Goal: Navigation & Orientation: Find specific page/section

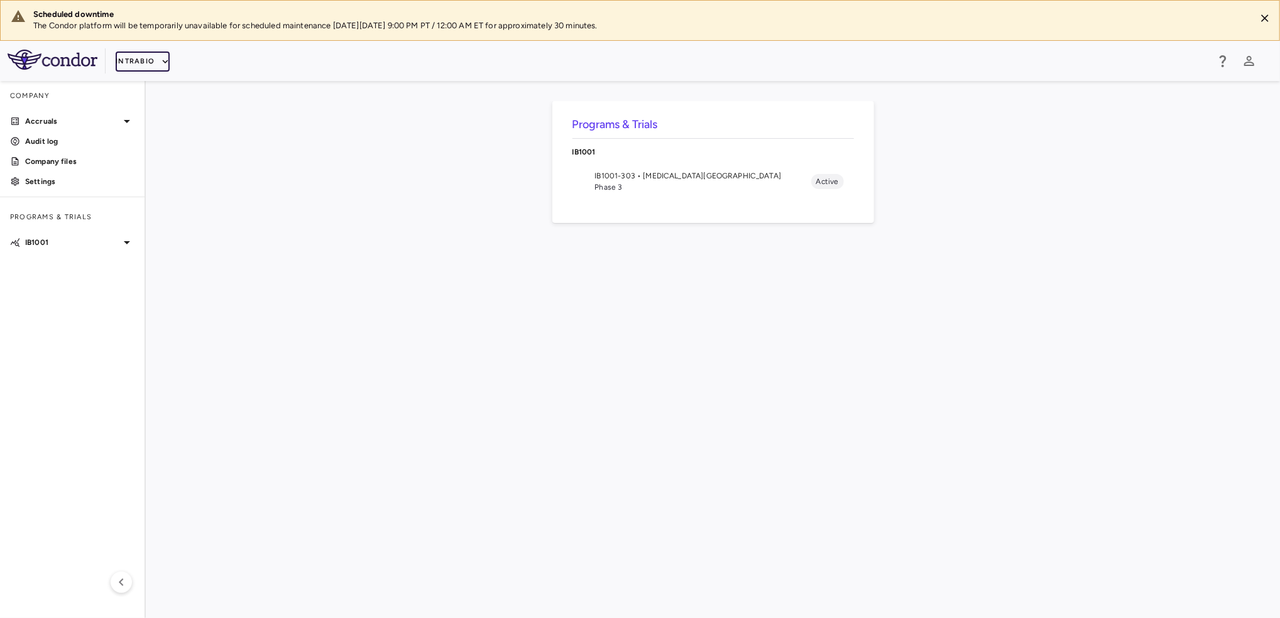
click at [158, 64] on button "IntraBio" at bounding box center [143, 62] width 54 height 20
click at [164, 164] on li "BridgeBio, Inc." at bounding box center [168, 160] width 105 height 19
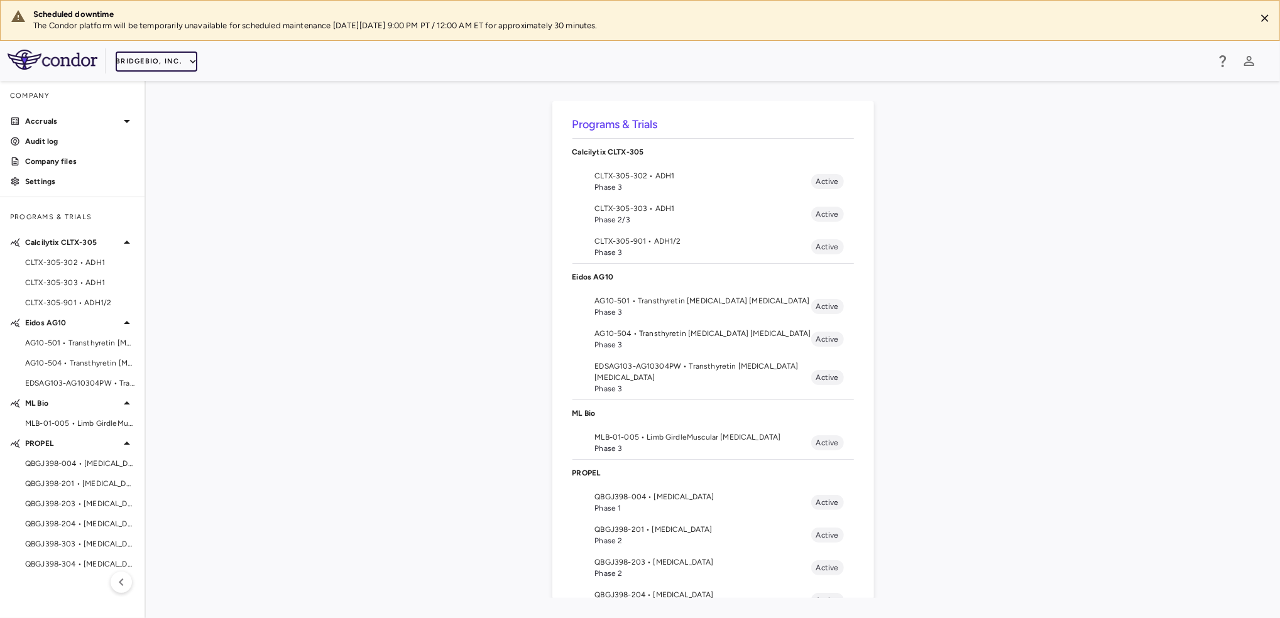
click at [172, 63] on button "BridgeBio, Inc." at bounding box center [157, 62] width 82 height 20
click at [145, 214] on li "IntraBio" at bounding box center [168, 217] width 105 height 19
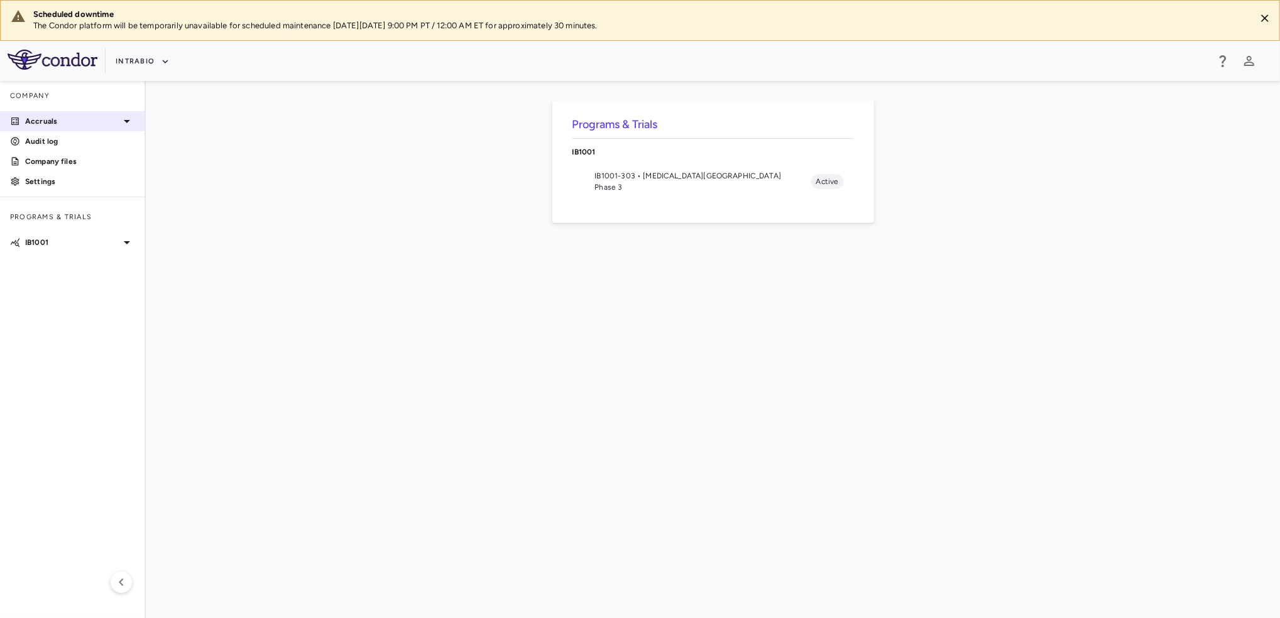
click at [106, 120] on p "Accruals" at bounding box center [72, 121] width 94 height 11
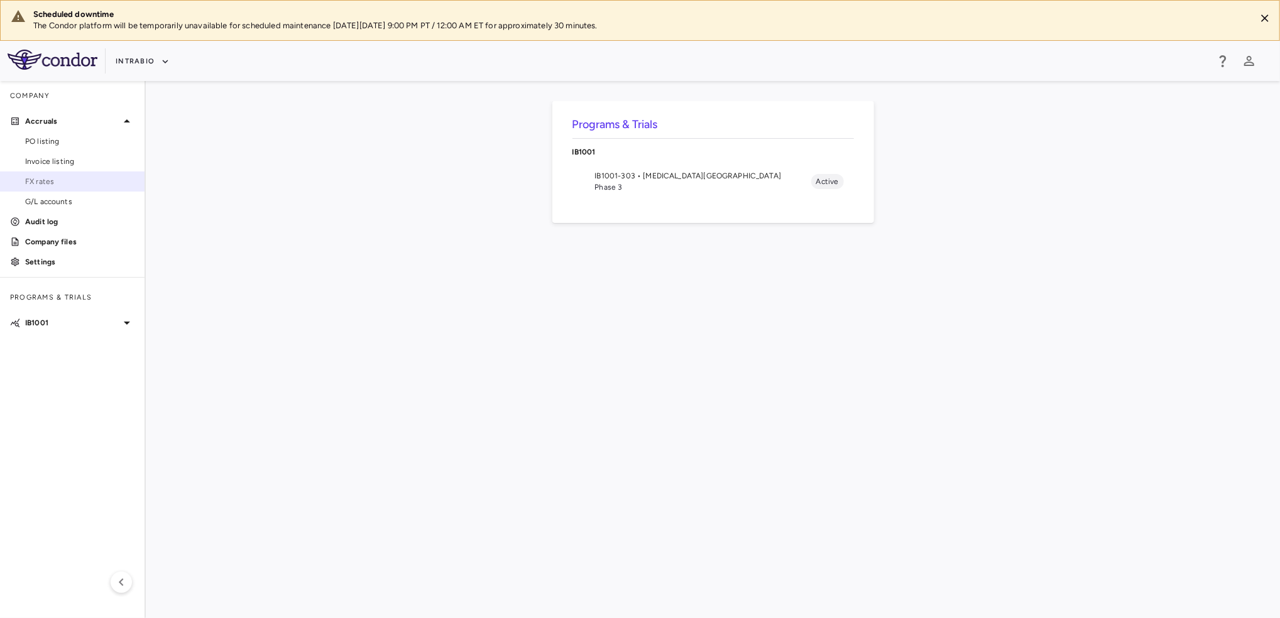
click at [67, 179] on span "FX rates" at bounding box center [79, 181] width 109 height 11
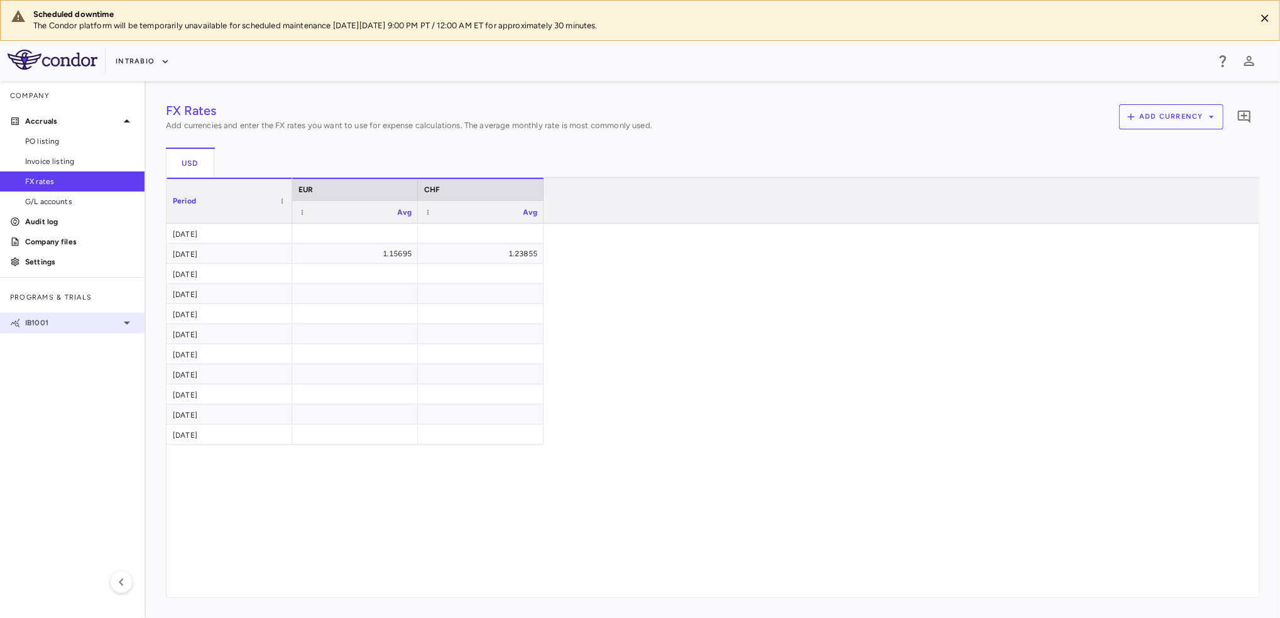
click at [72, 324] on p "IB1001" at bounding box center [72, 322] width 94 height 11
click at [68, 344] on span "IB1001-303 • [MEDICAL_DATA][GEOGRAPHIC_DATA]" at bounding box center [79, 342] width 109 height 11
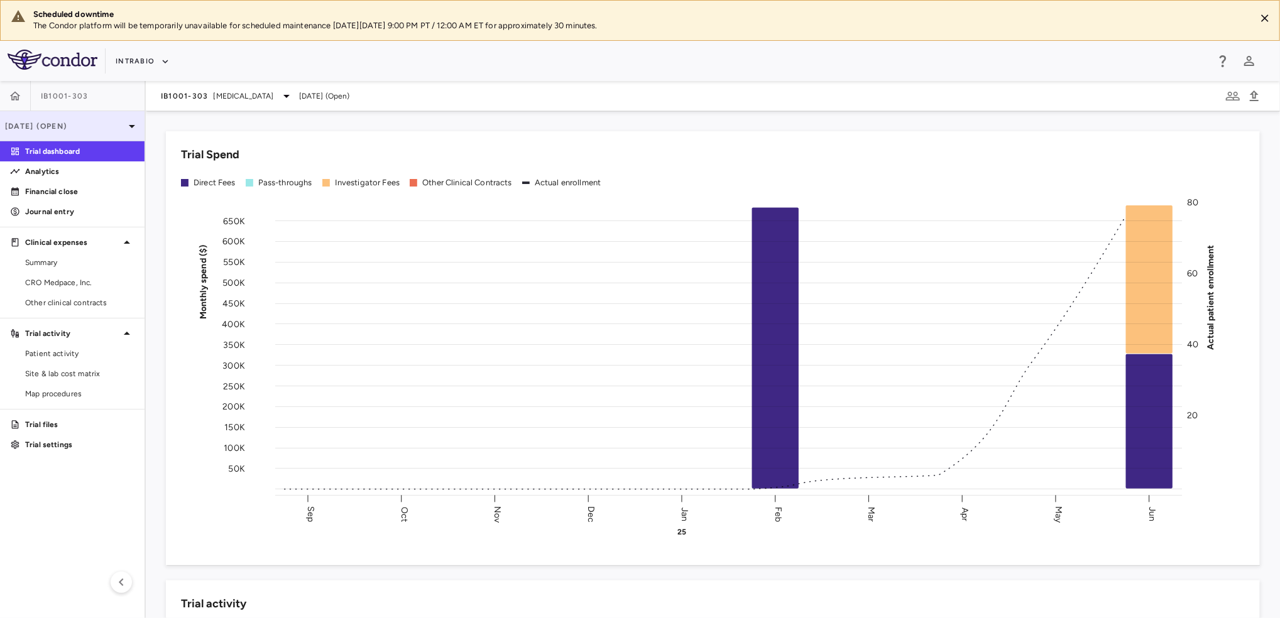
click at [115, 124] on p "[DATE] (Open)" at bounding box center [64, 126] width 119 height 11
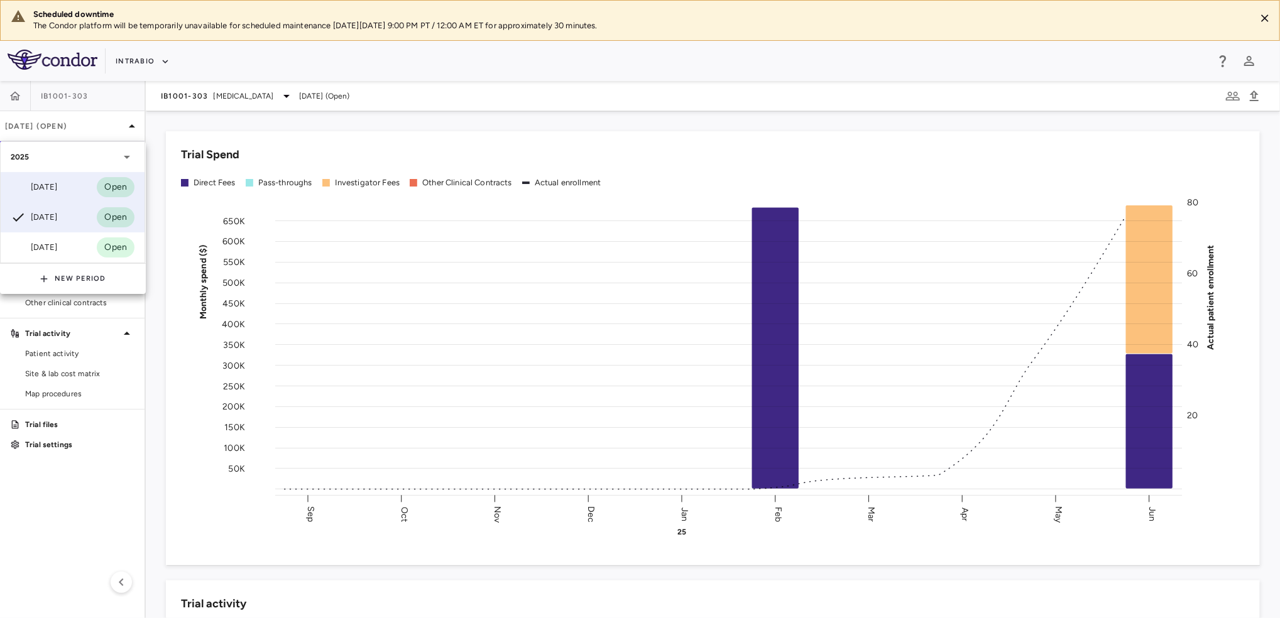
click at [78, 182] on div "[DATE] Open" at bounding box center [73, 187] width 144 height 30
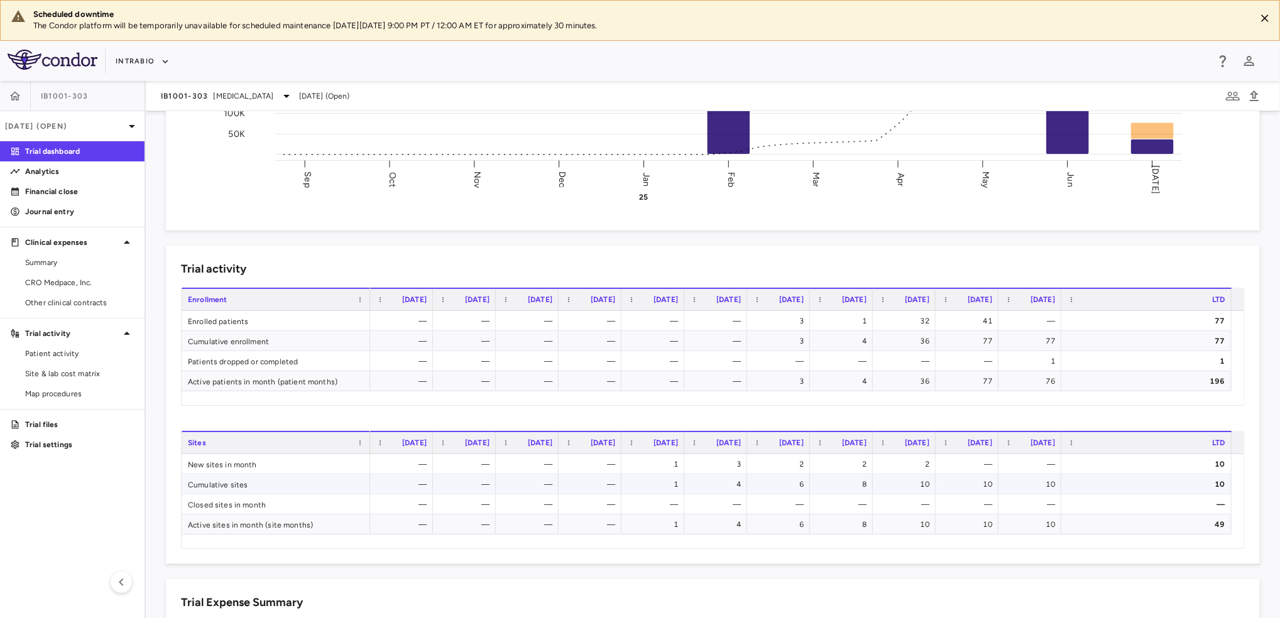
scroll to position [251, 0]
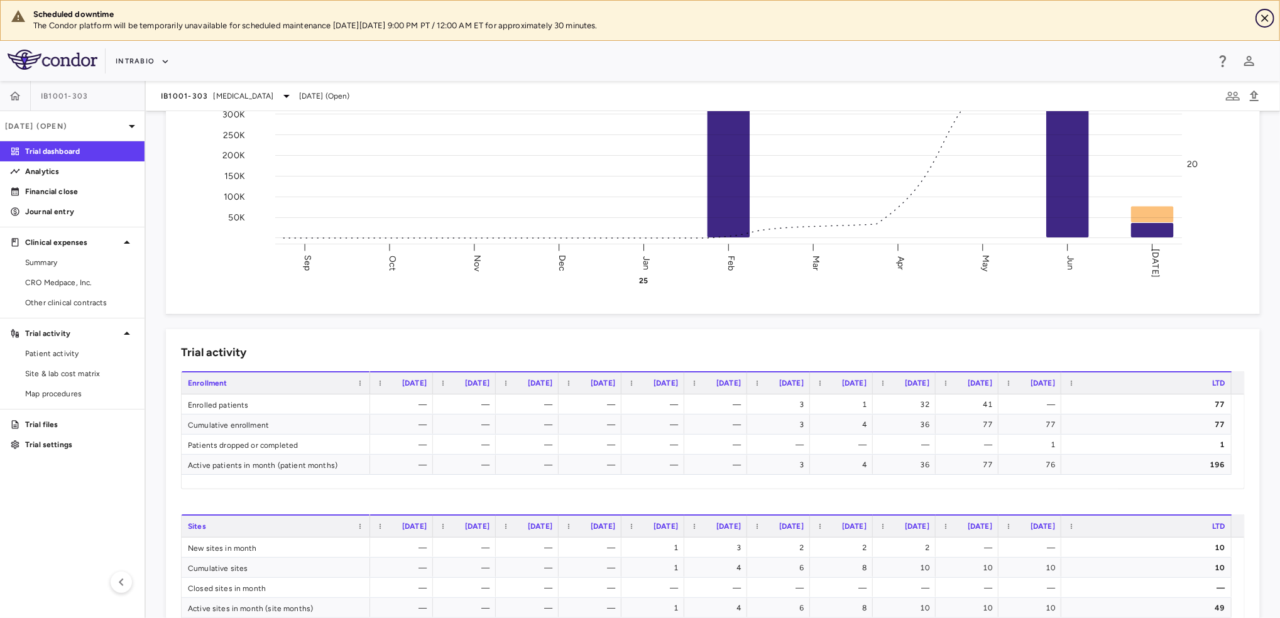
click at [1260, 21] on icon "Close" at bounding box center [1264, 18] width 13 height 13
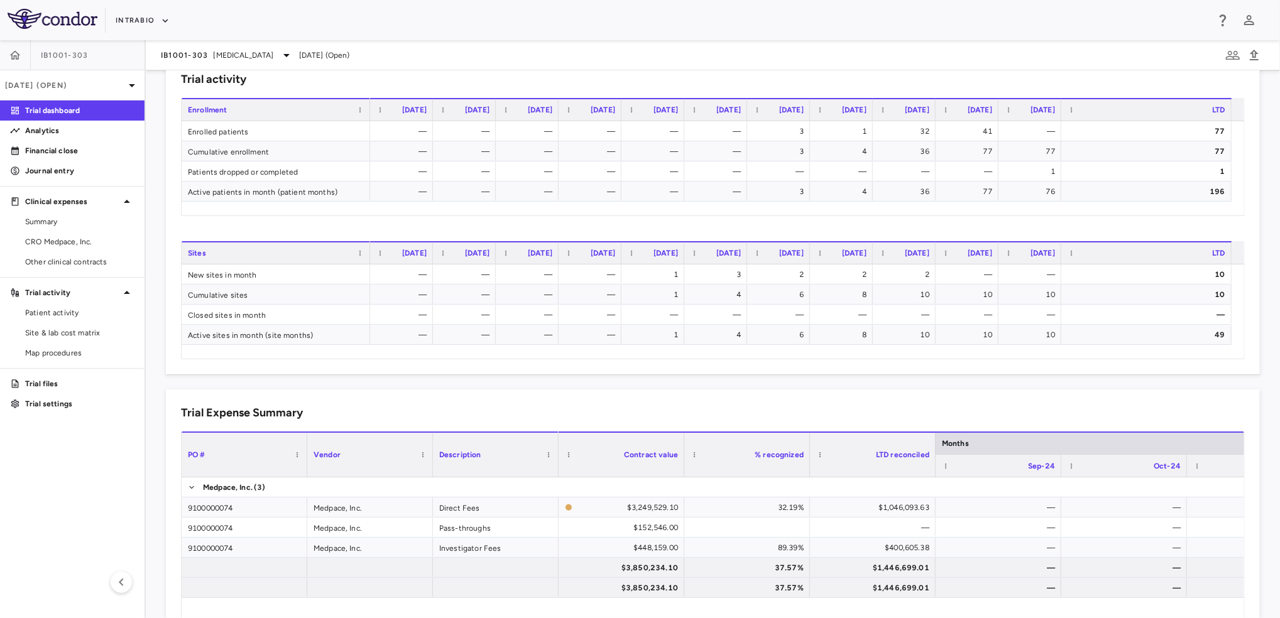
scroll to position [586, 0]
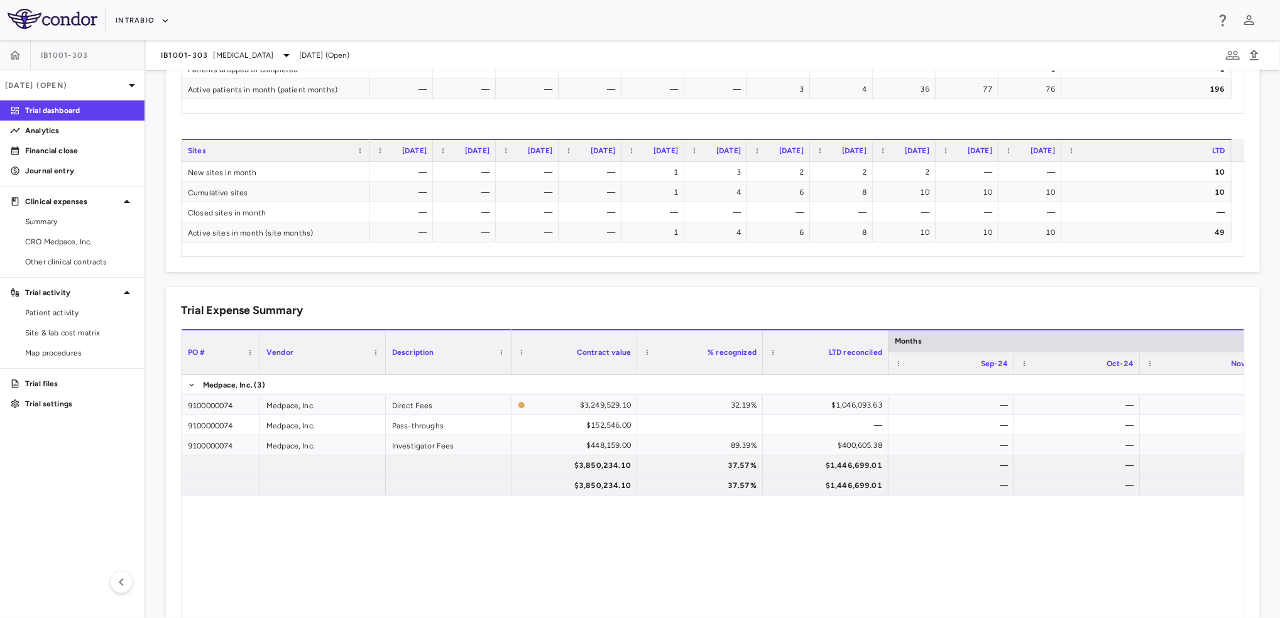
drag, startPoint x: 307, startPoint y: 339, endPoint x: 259, endPoint y: 337, distance: 47.2
click at [259, 337] on div at bounding box center [259, 352] width 5 height 44
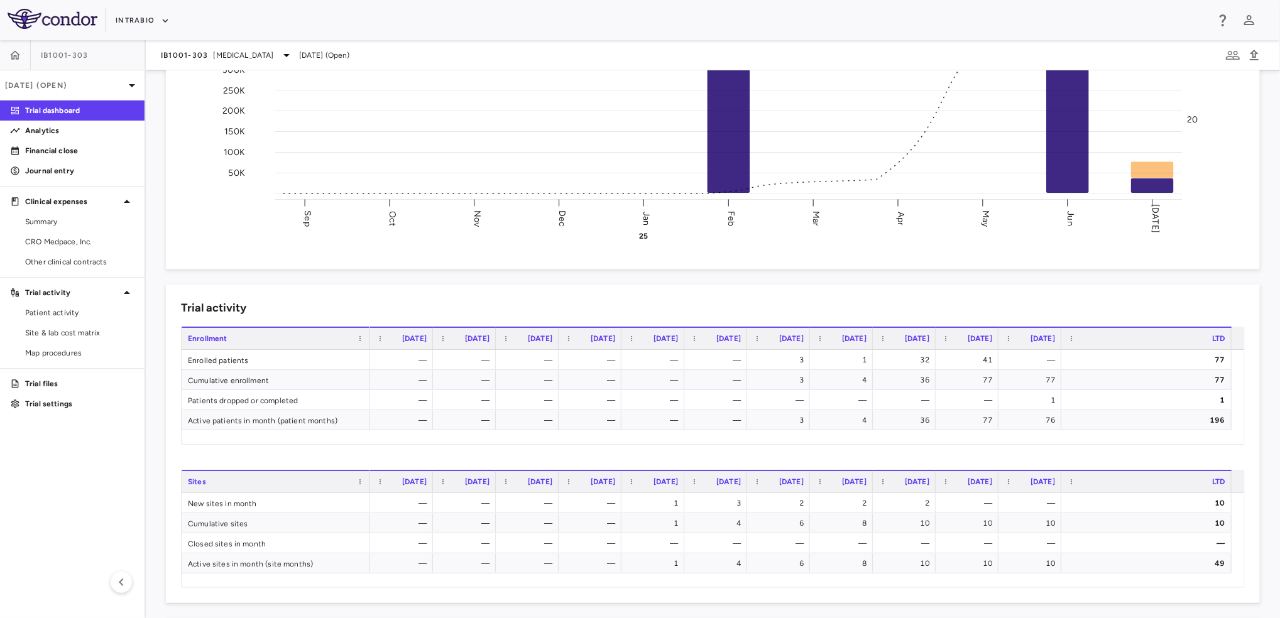
scroll to position [251, 0]
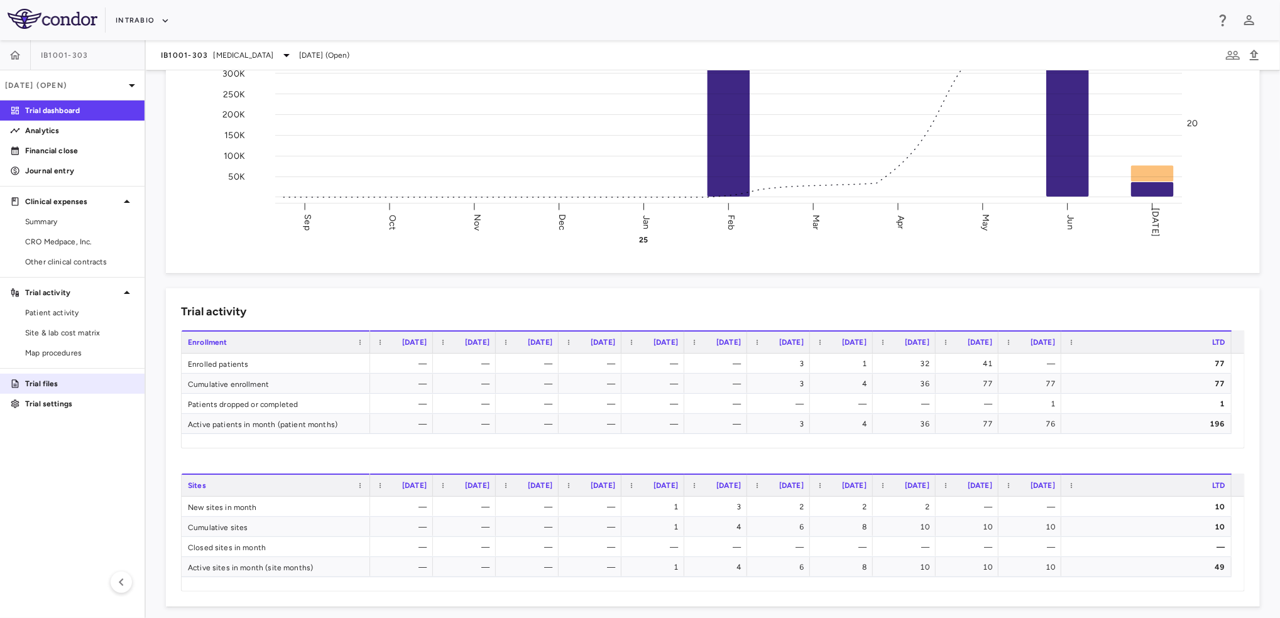
drag, startPoint x: 87, startPoint y: 381, endPoint x: 106, endPoint y: 376, distance: 19.7
click at [87, 381] on p "Trial files" at bounding box center [79, 383] width 109 height 11
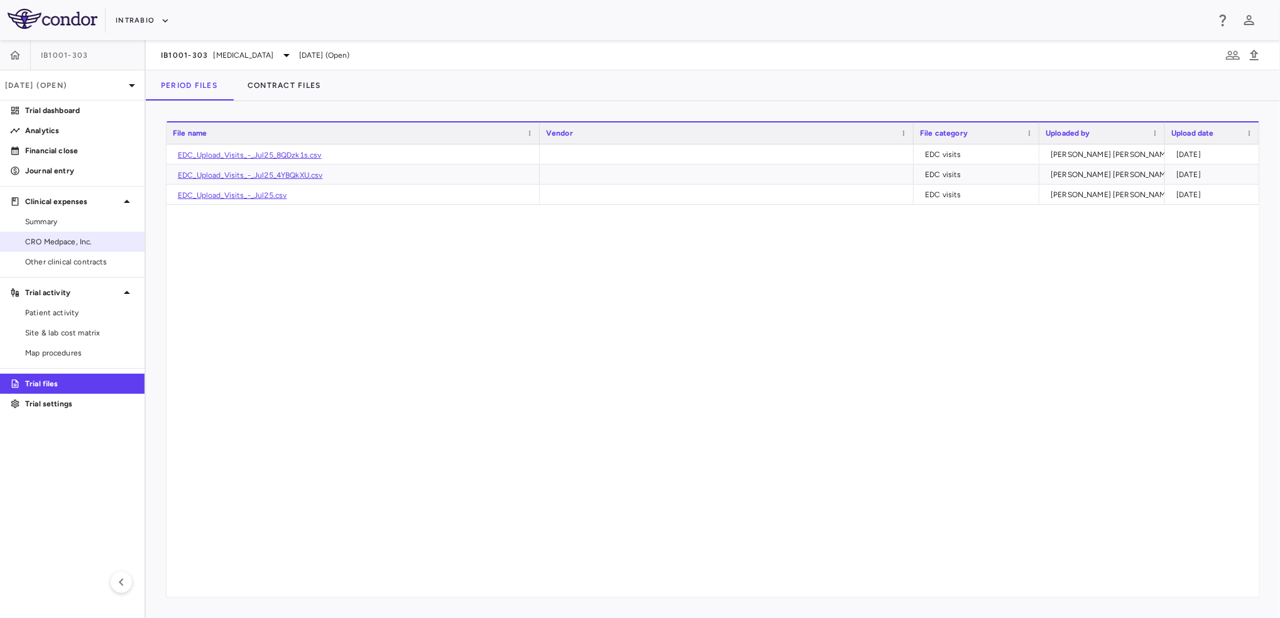
click at [99, 241] on span "CRO Medpace, Inc." at bounding box center [79, 241] width 109 height 11
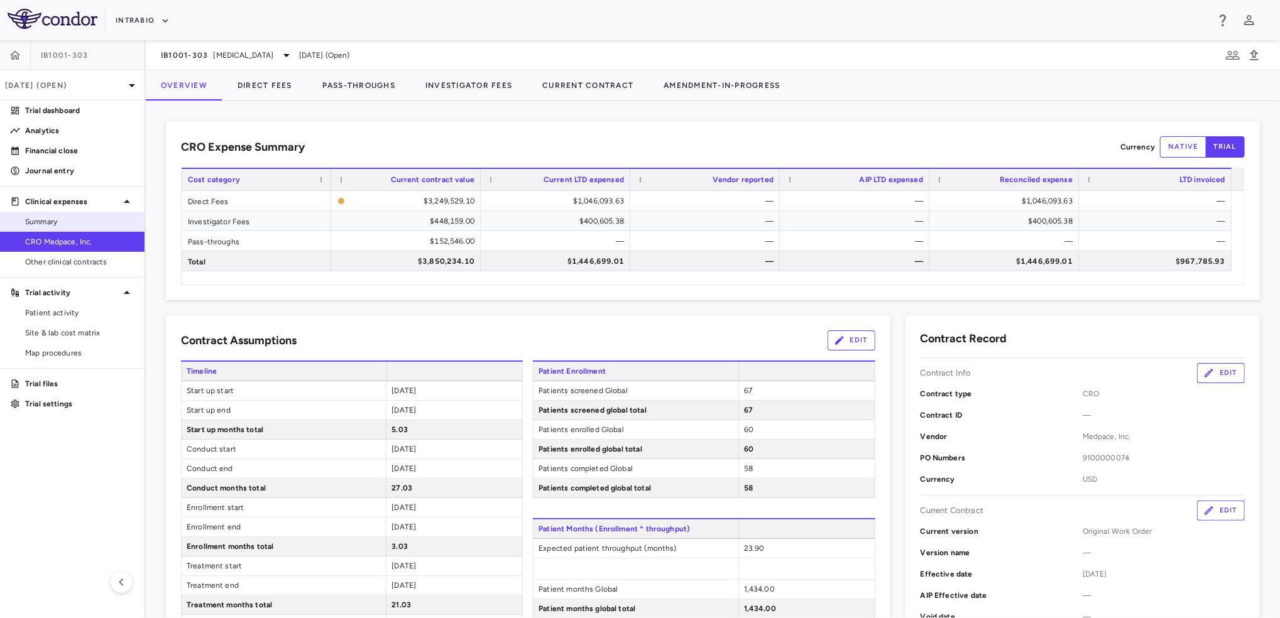
click at [68, 221] on span "Summary" at bounding box center [79, 221] width 109 height 11
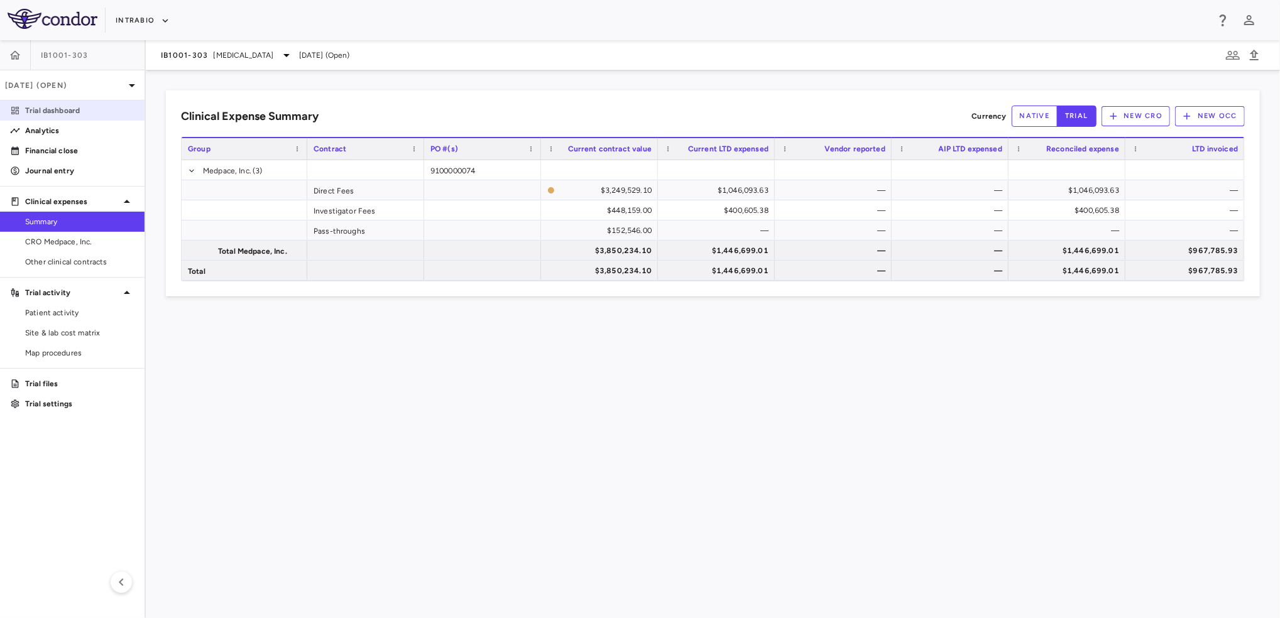
click at [57, 114] on p "Trial dashboard" at bounding box center [79, 110] width 109 height 11
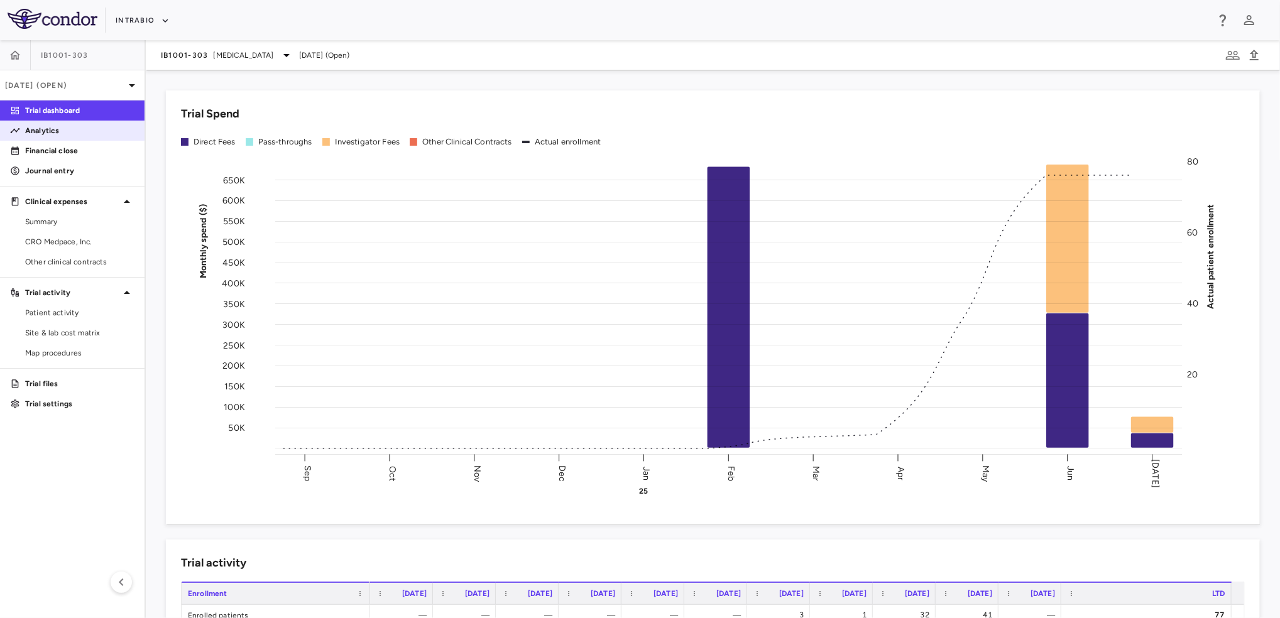
click at [57, 127] on p "Analytics" at bounding box center [79, 130] width 109 height 11
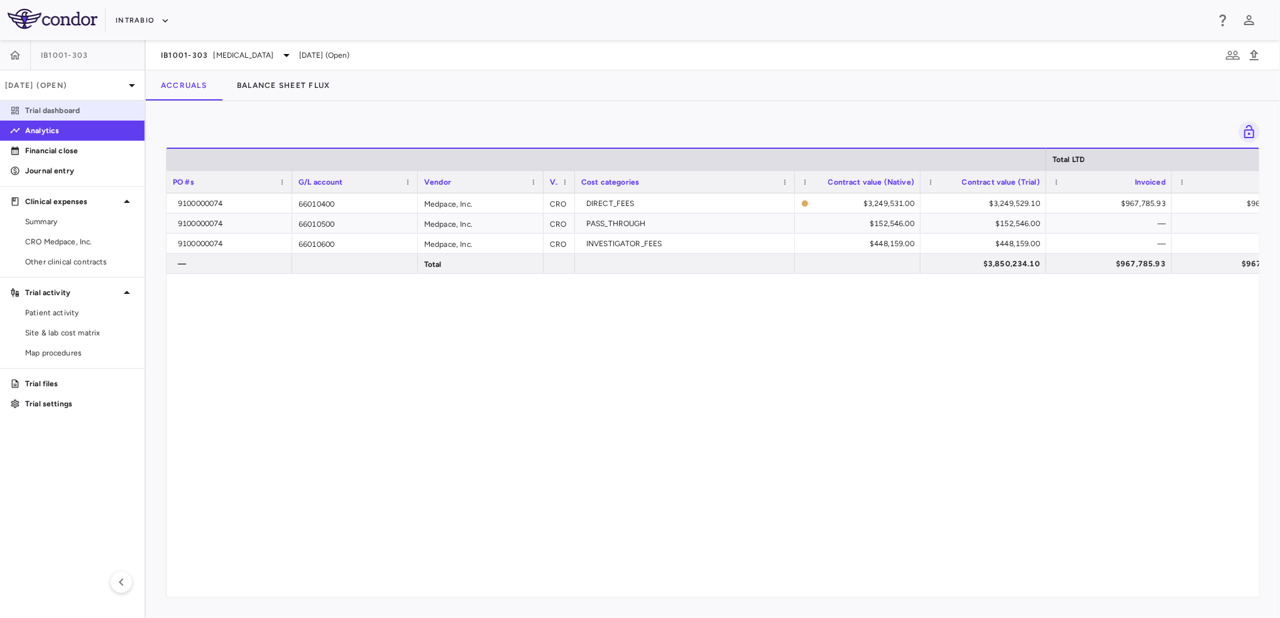
click at [75, 104] on link "Trial dashboard" at bounding box center [72, 110] width 144 height 19
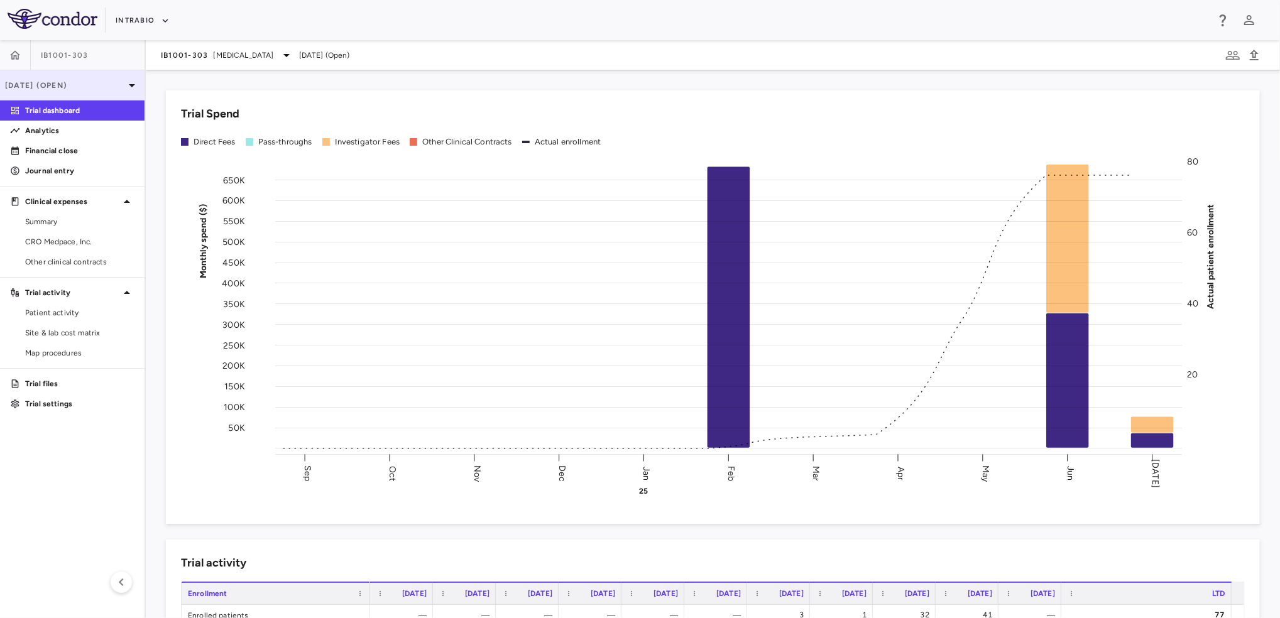
click at [89, 80] on p "[DATE] (Open)" at bounding box center [64, 85] width 119 height 11
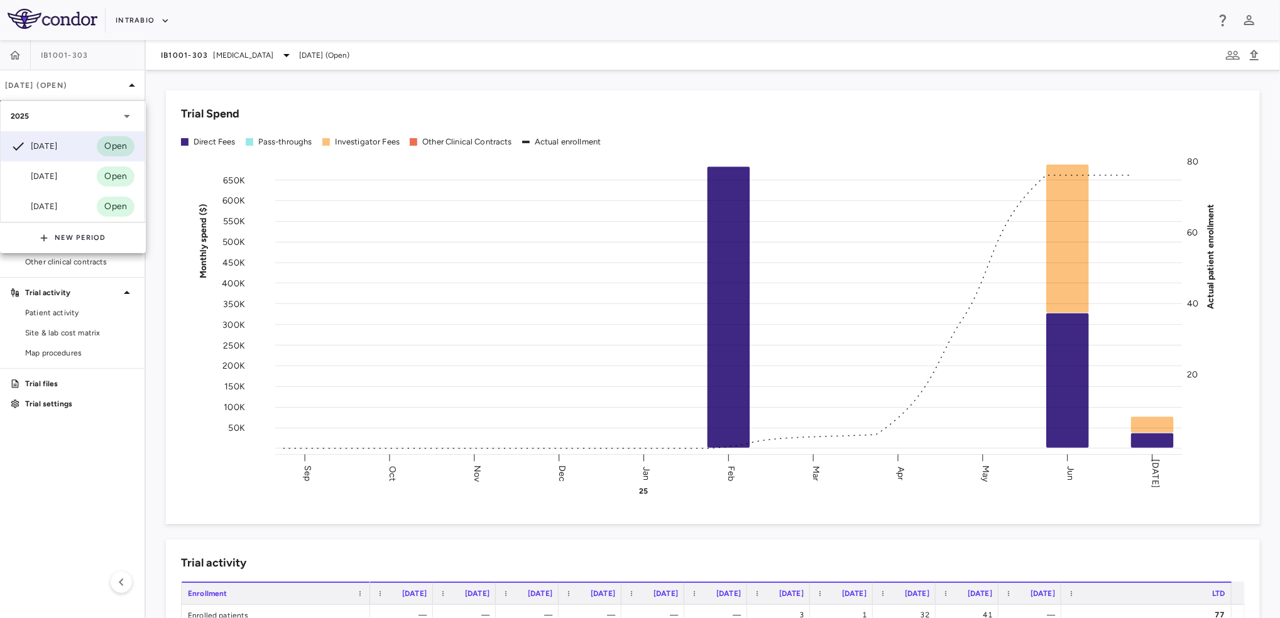
click at [256, 513] on div at bounding box center [640, 309] width 1280 height 618
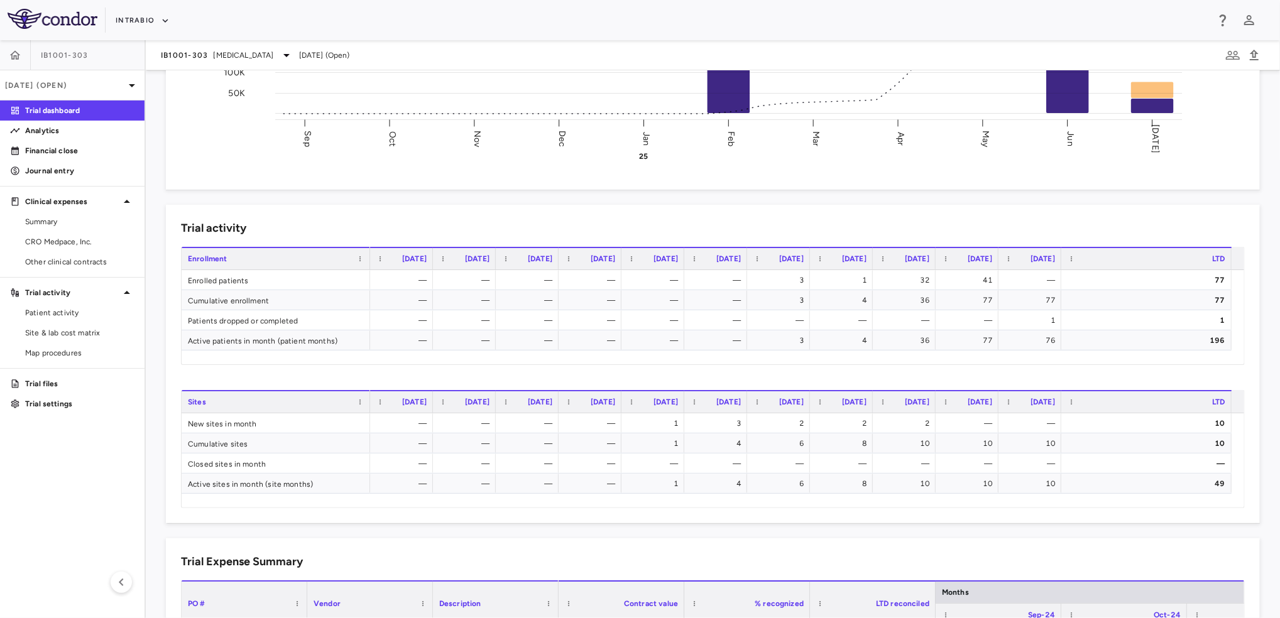
scroll to position [670, 0]
